Goal: Information Seeking & Learning: Learn about a topic

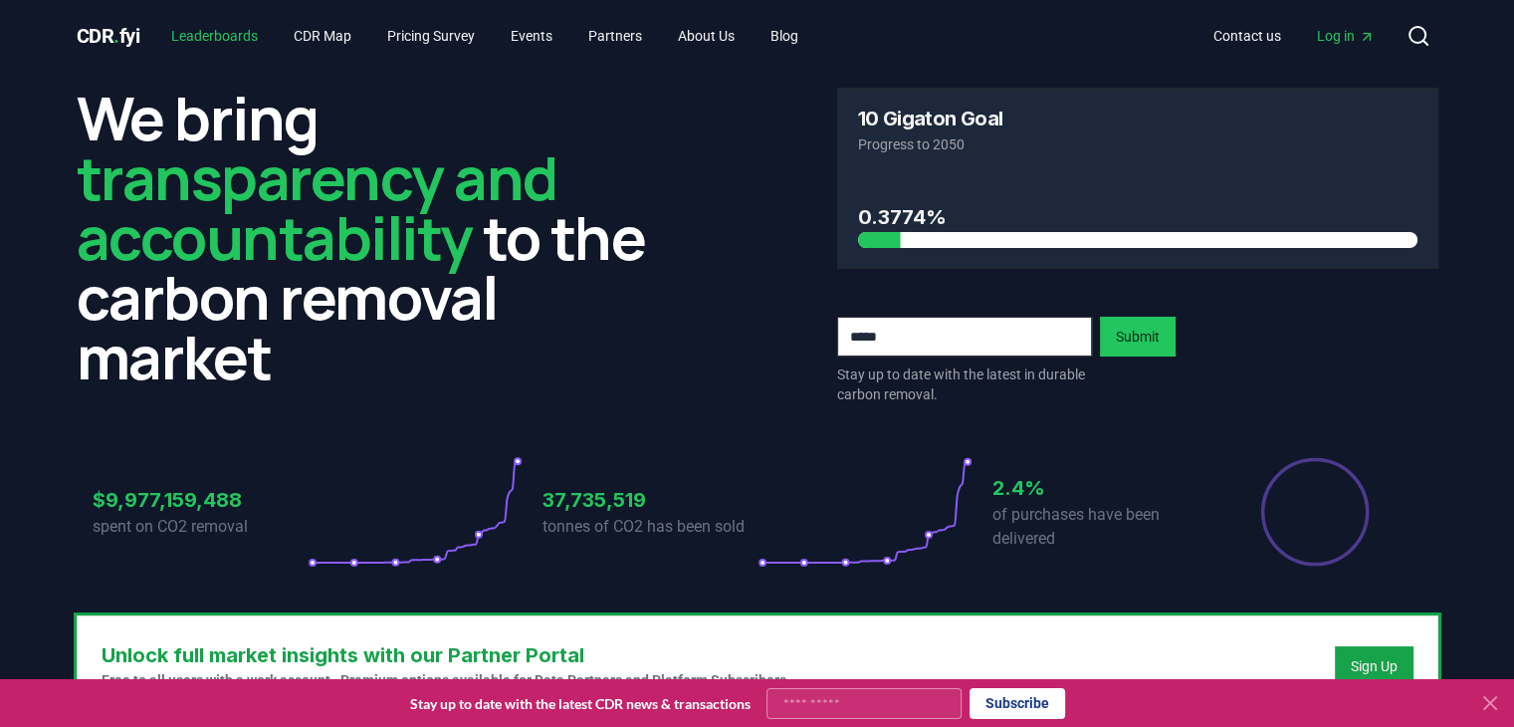
click at [227, 42] on link "Leaderboards" at bounding box center [214, 36] width 118 height 36
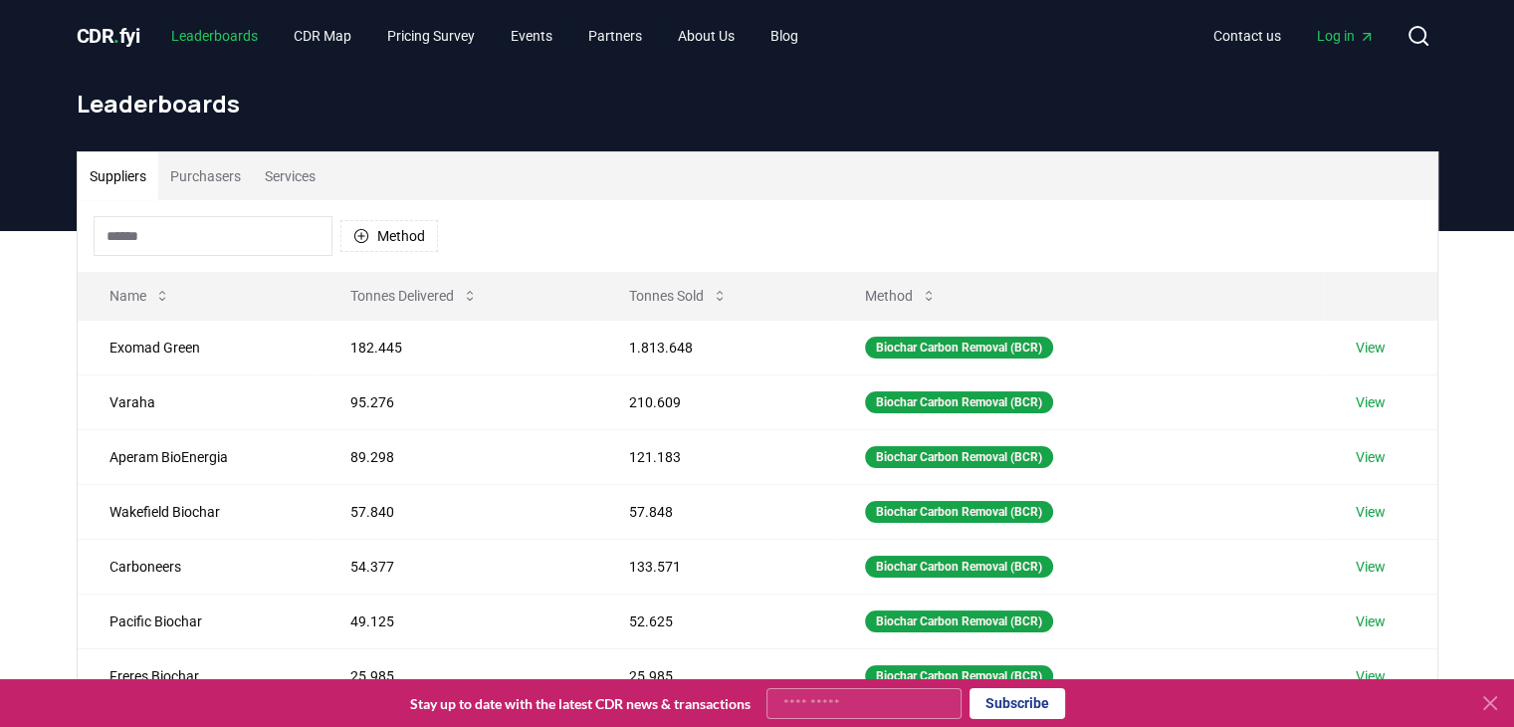
scroll to position [100, 0]
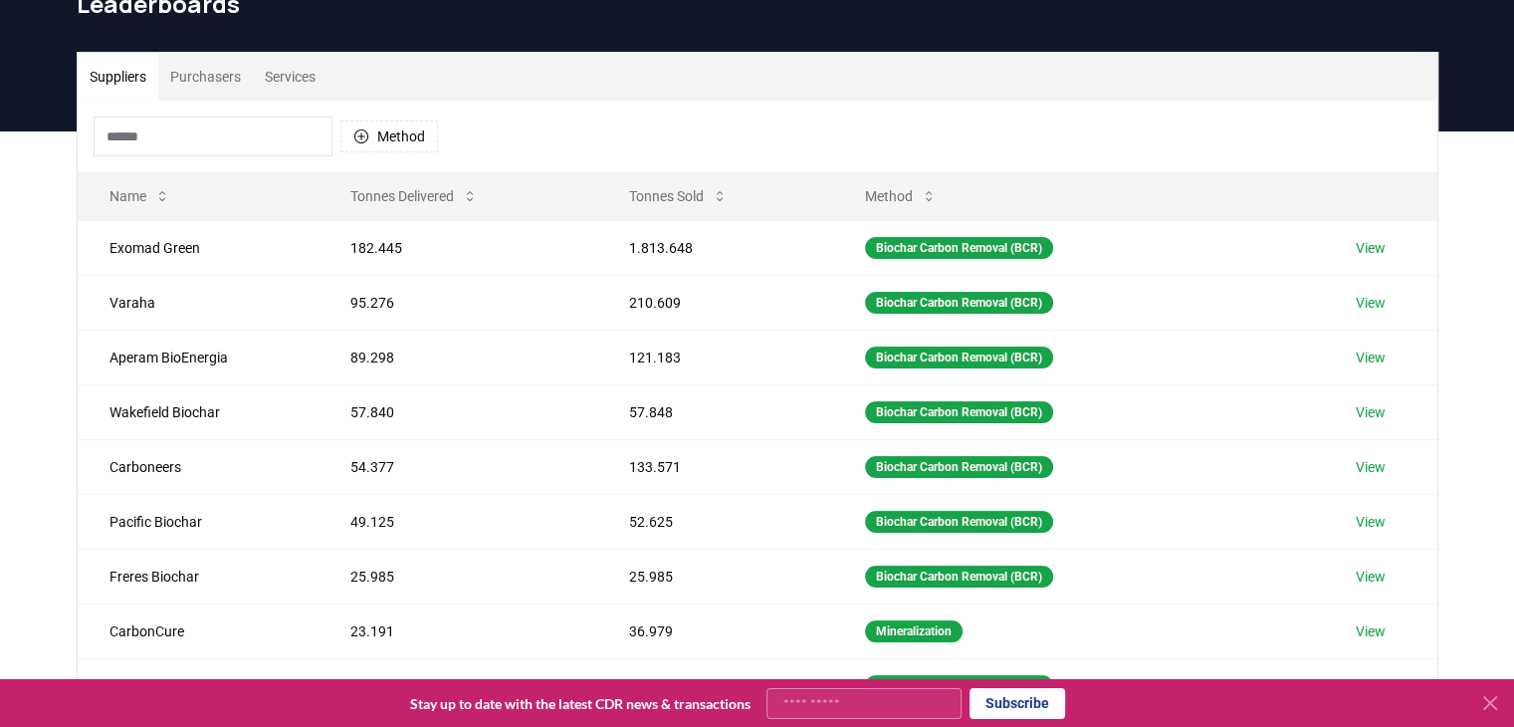
click at [245, 77] on button "Purchasers" at bounding box center [205, 77] width 95 height 48
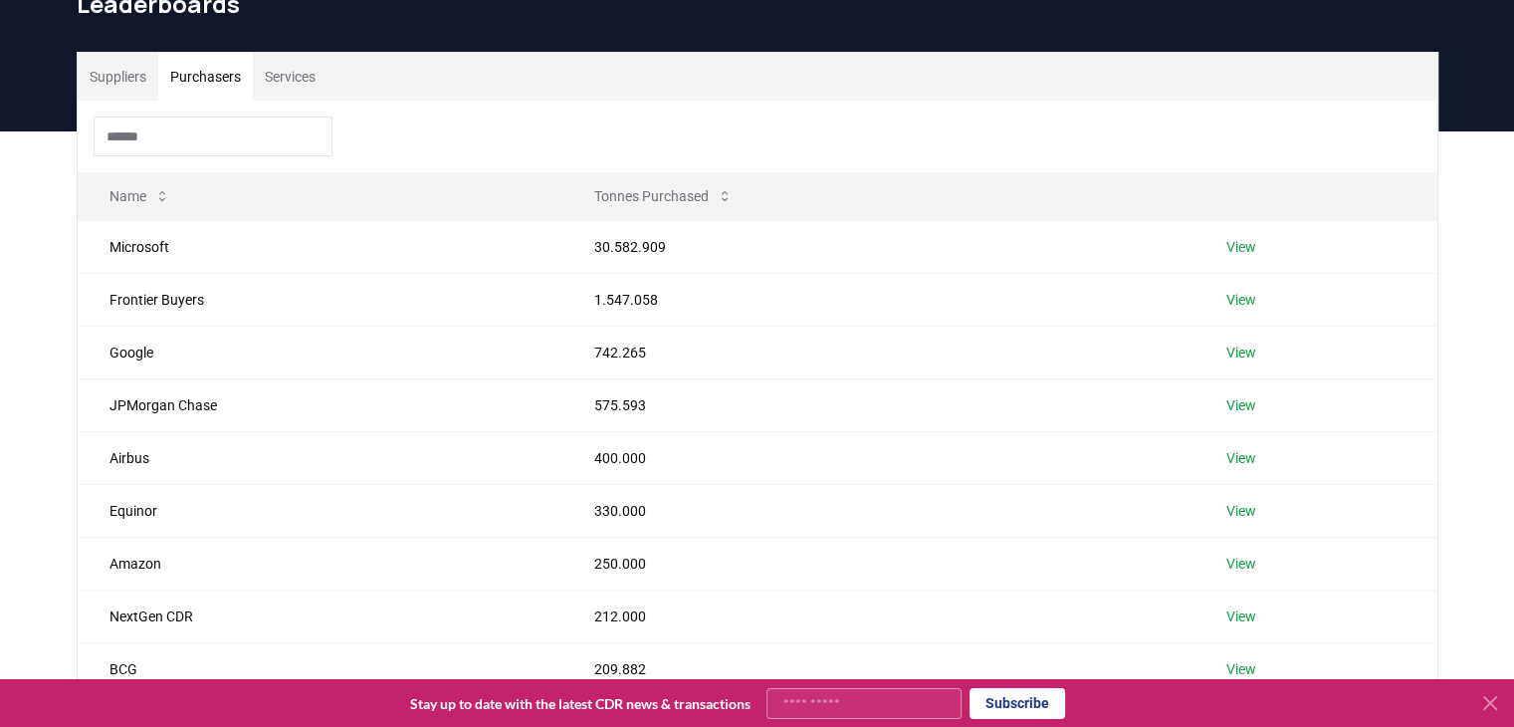
scroll to position [0, 0]
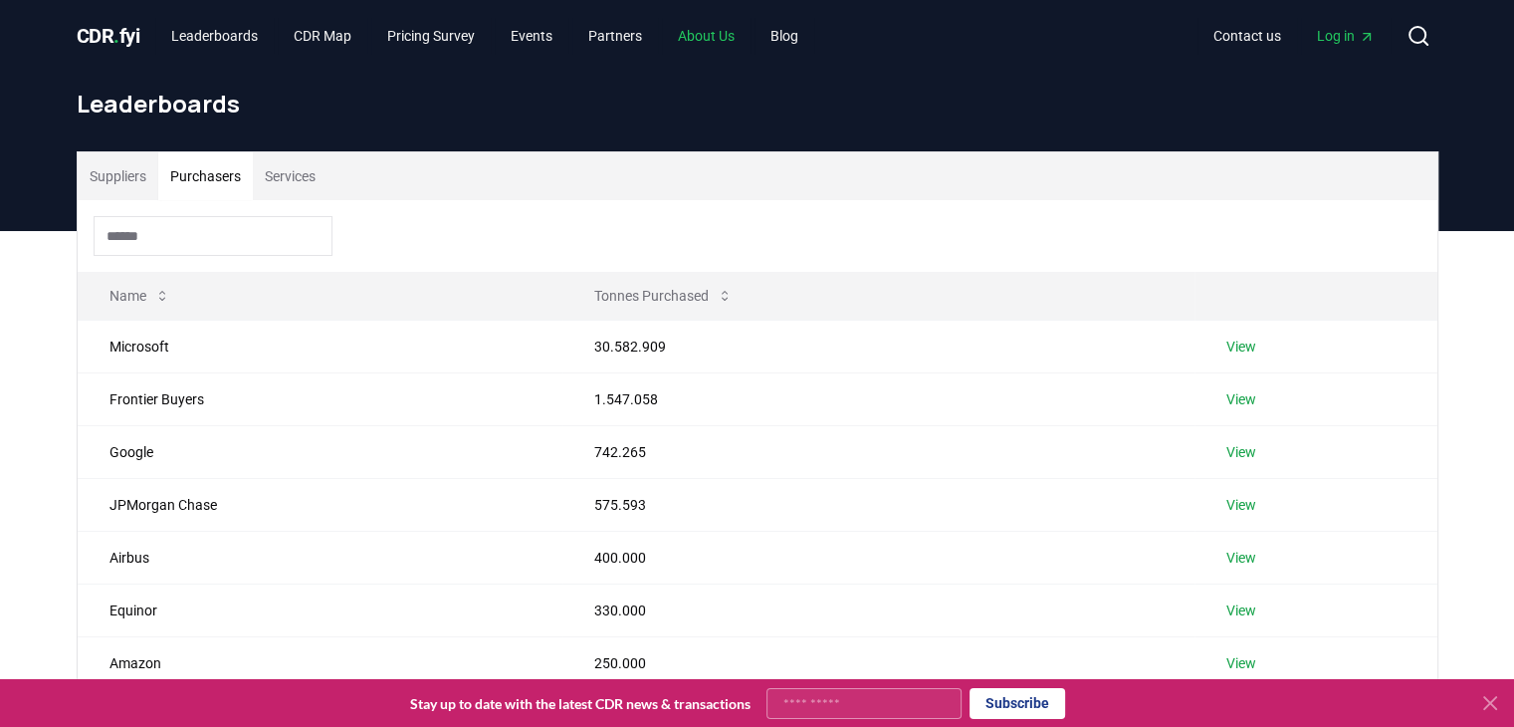
click at [750, 37] on link "About Us" at bounding box center [706, 36] width 89 height 36
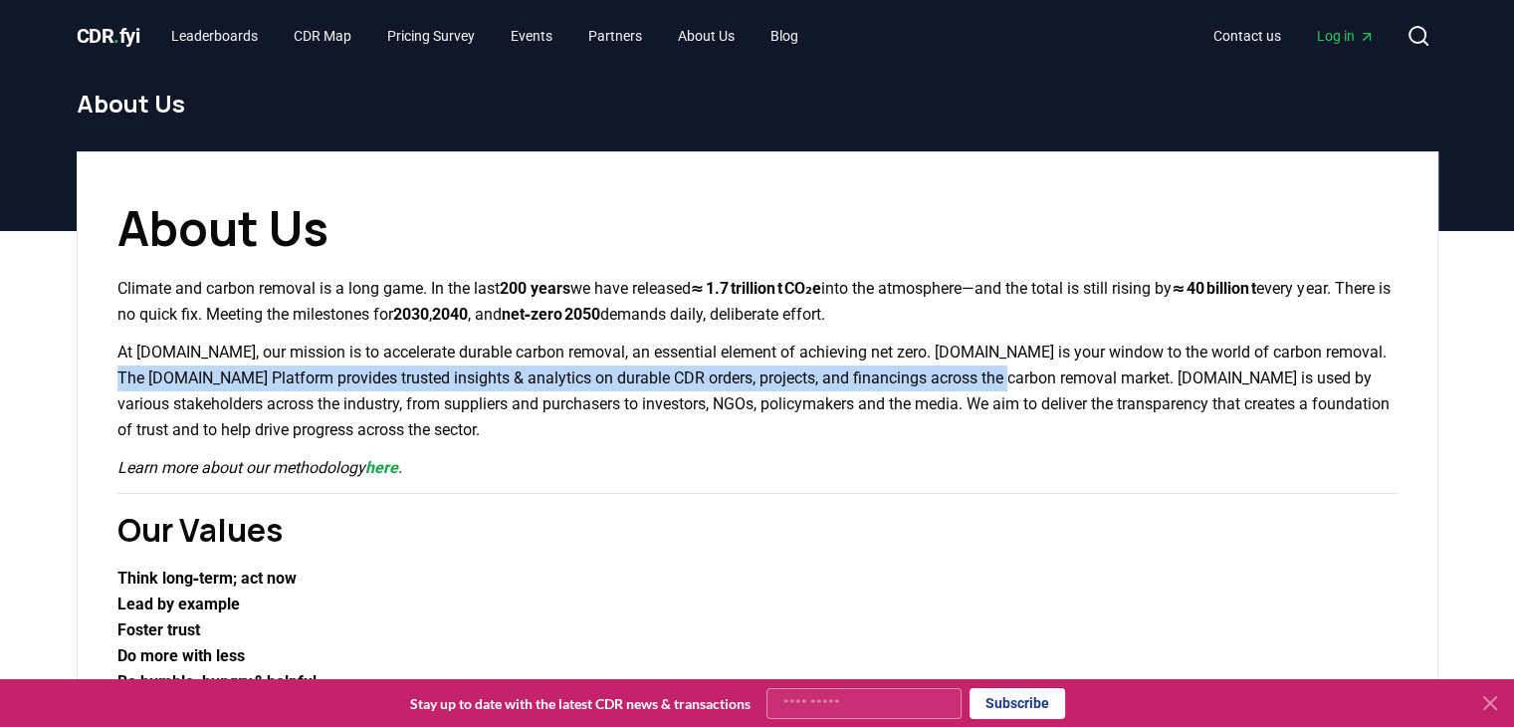
drag, startPoint x: 110, startPoint y: 373, endPoint x: 1019, endPoint y: 372, distance: 908.9
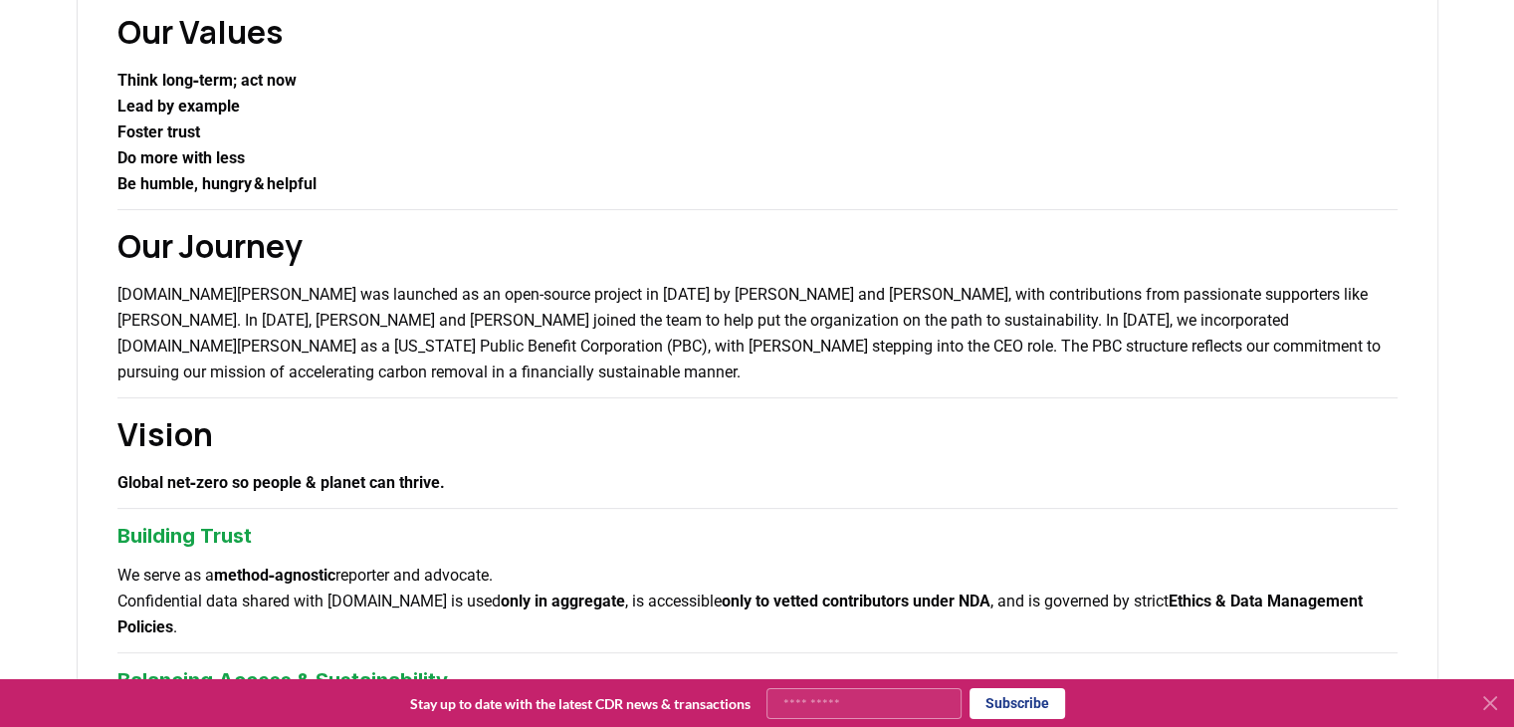
scroll to position [597, 0]
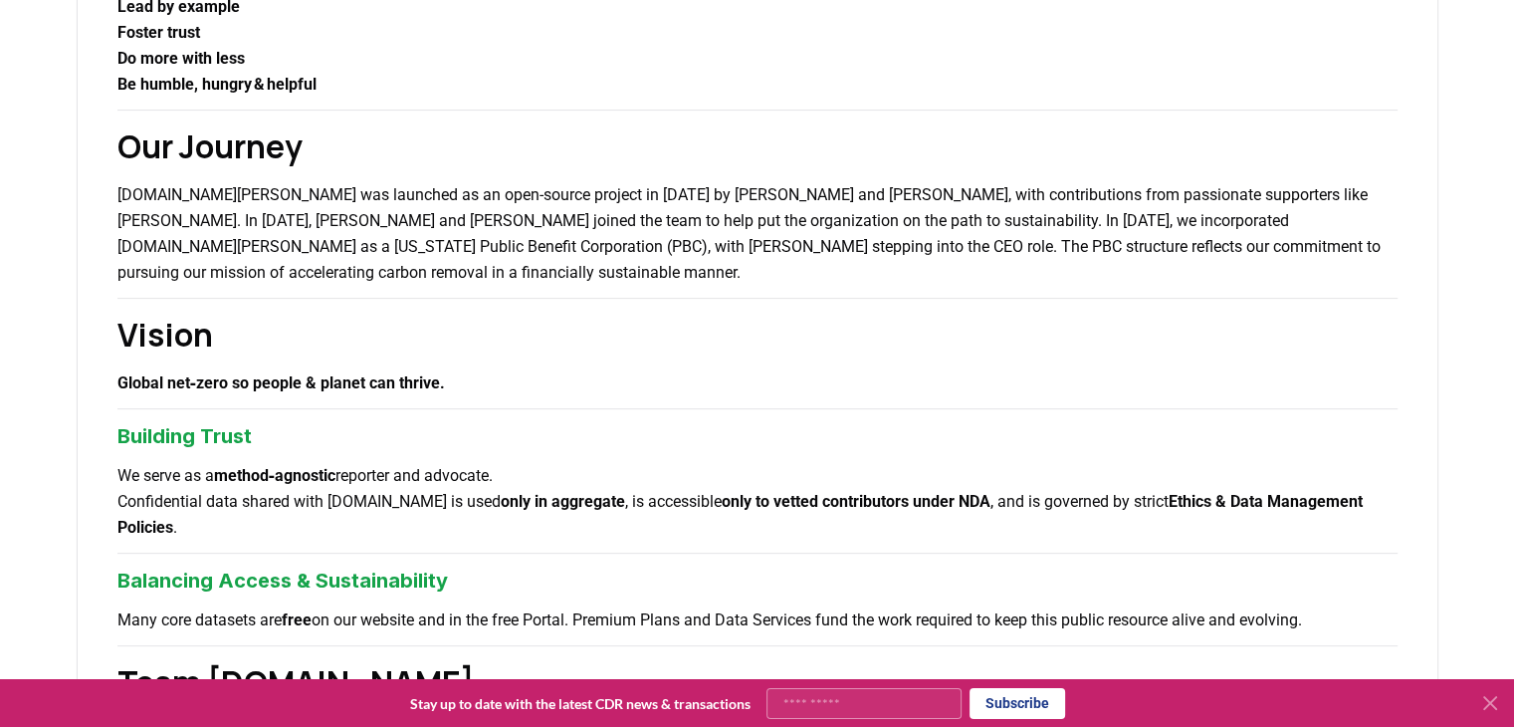
copy p "Platform provides trusted insights & analytics on durable CDR orders, projects,…"
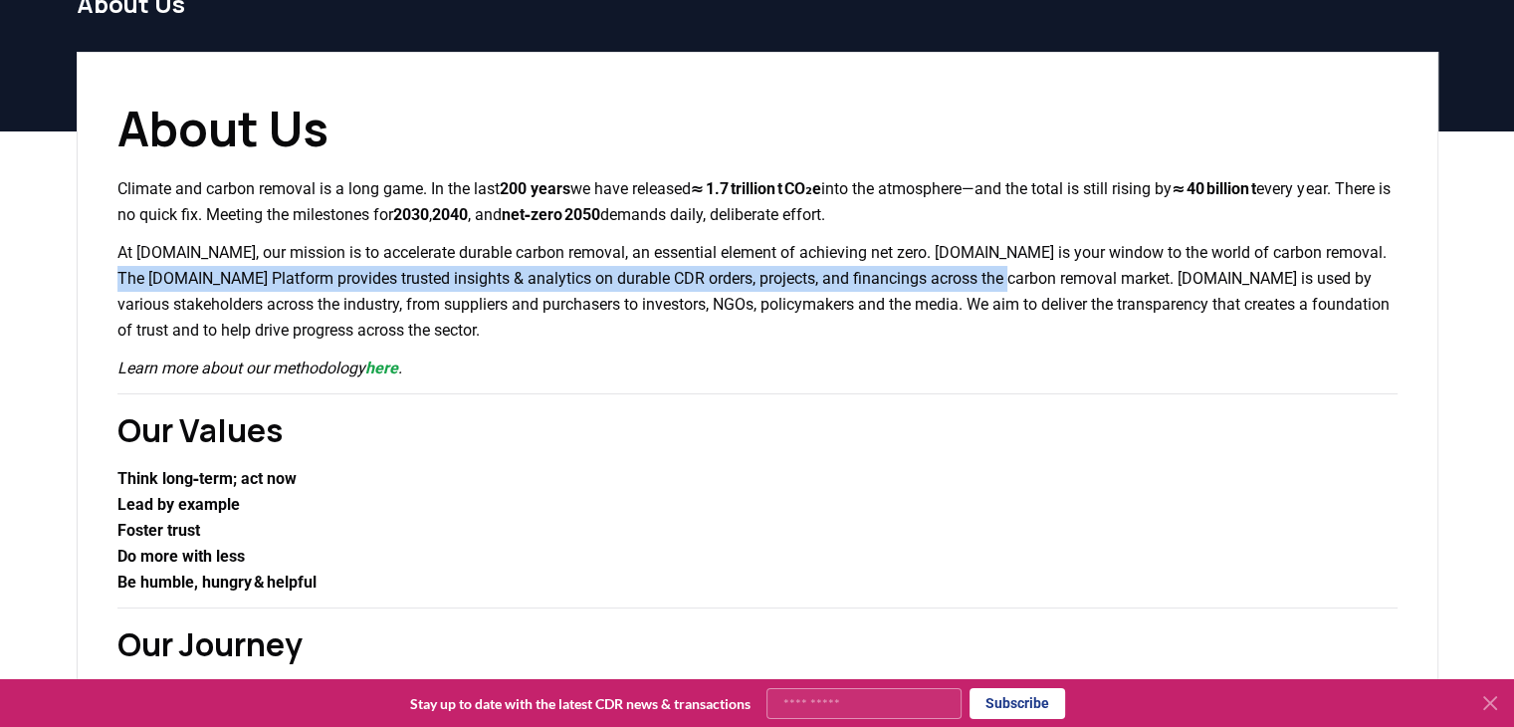
scroll to position [0, 0]
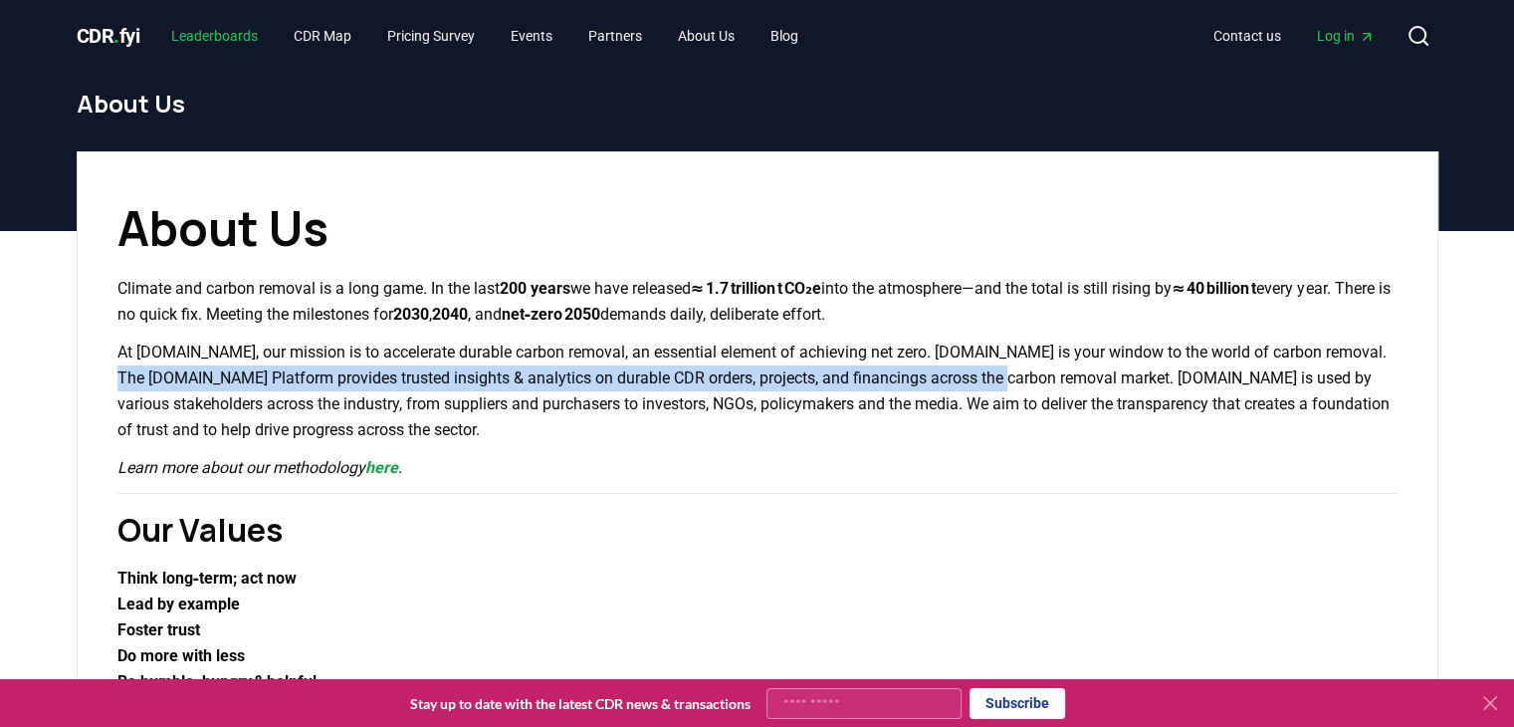
click at [232, 41] on link "Leaderboards" at bounding box center [214, 36] width 118 height 36
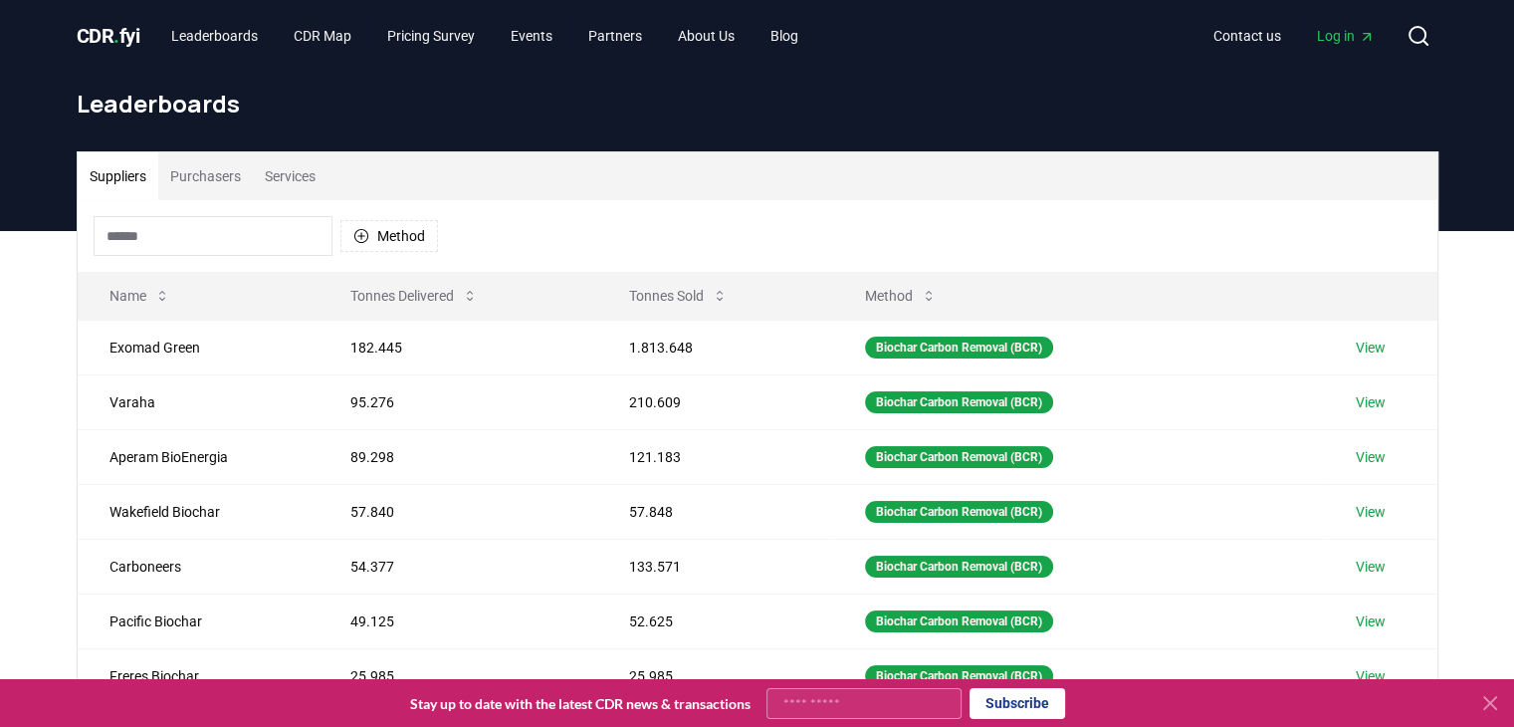
click at [215, 176] on button "Purchasers" at bounding box center [205, 176] width 95 height 48
